Goal: Find specific page/section: Find specific page/section

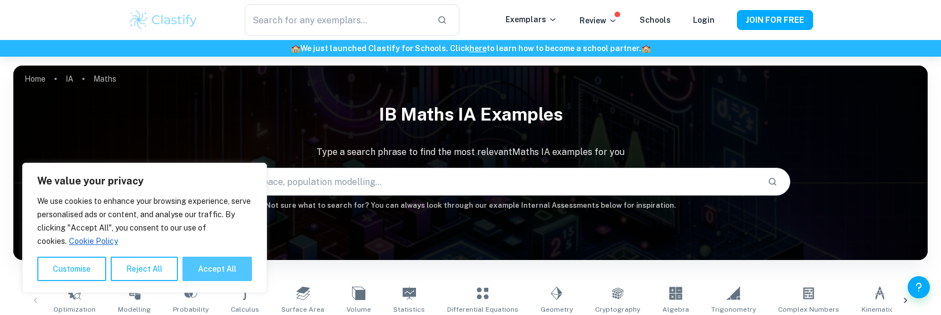
click at [221, 273] on button "Accept All" at bounding box center [217, 269] width 70 height 24
checkbox input "true"
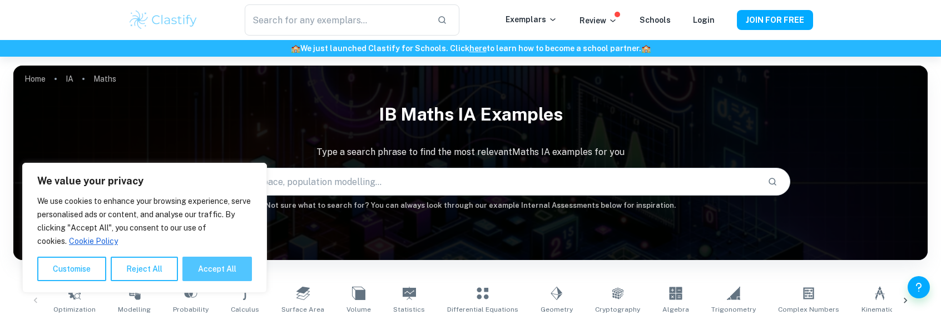
checkbox input "true"
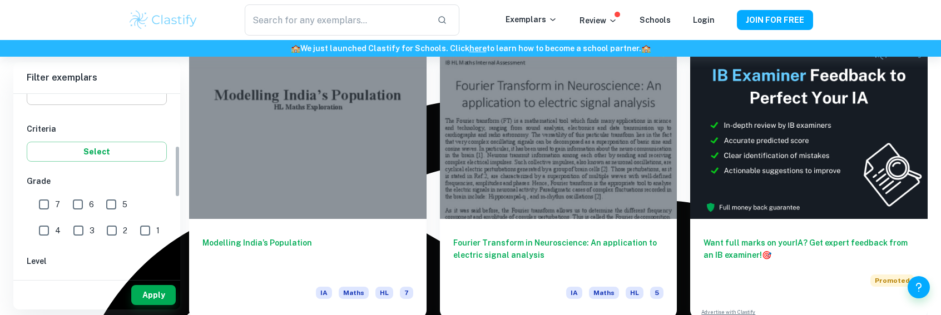
scroll to position [223, 0]
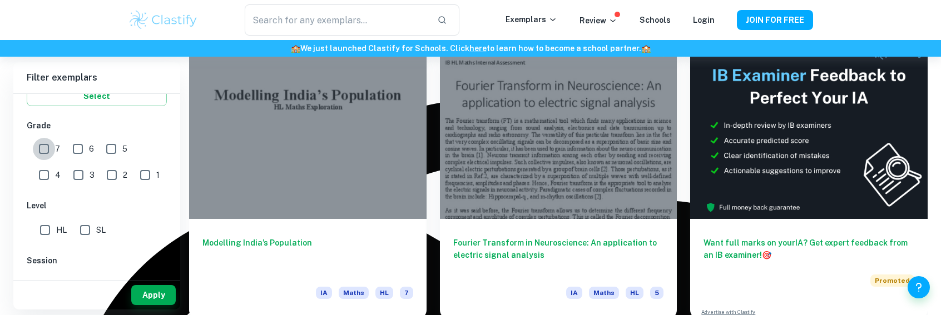
click at [52, 154] on input "7" at bounding box center [44, 149] width 22 height 22
checkbox input "true"
click at [75, 149] on input "6" at bounding box center [78, 149] width 22 height 22
checkbox input "true"
click at [42, 225] on input "HL" at bounding box center [45, 230] width 22 height 22
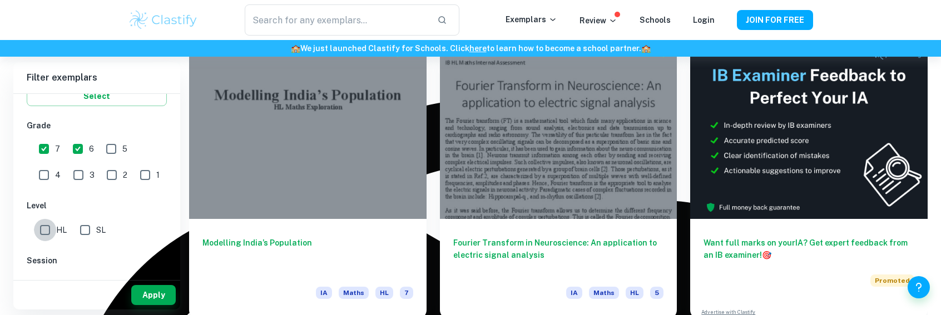
checkbox input "true"
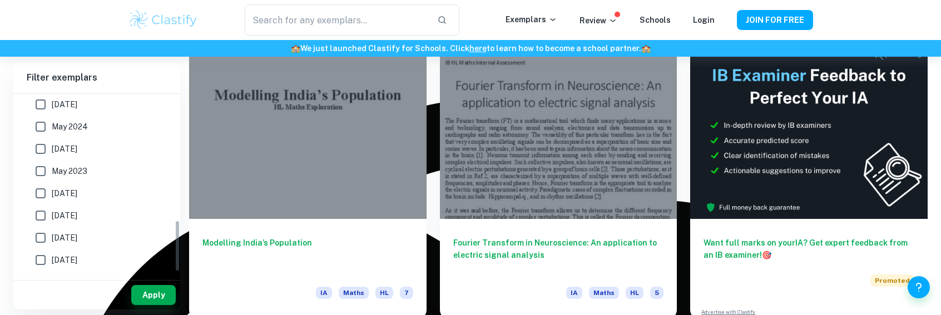
scroll to position [445, 0]
click at [147, 288] on button "Apply" at bounding box center [153, 295] width 45 height 20
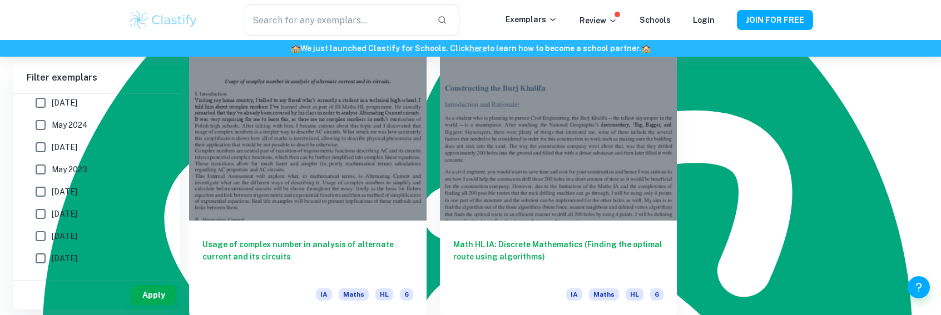
scroll to position [1795, 0]
